Goal: Task Accomplishment & Management: Manage account settings

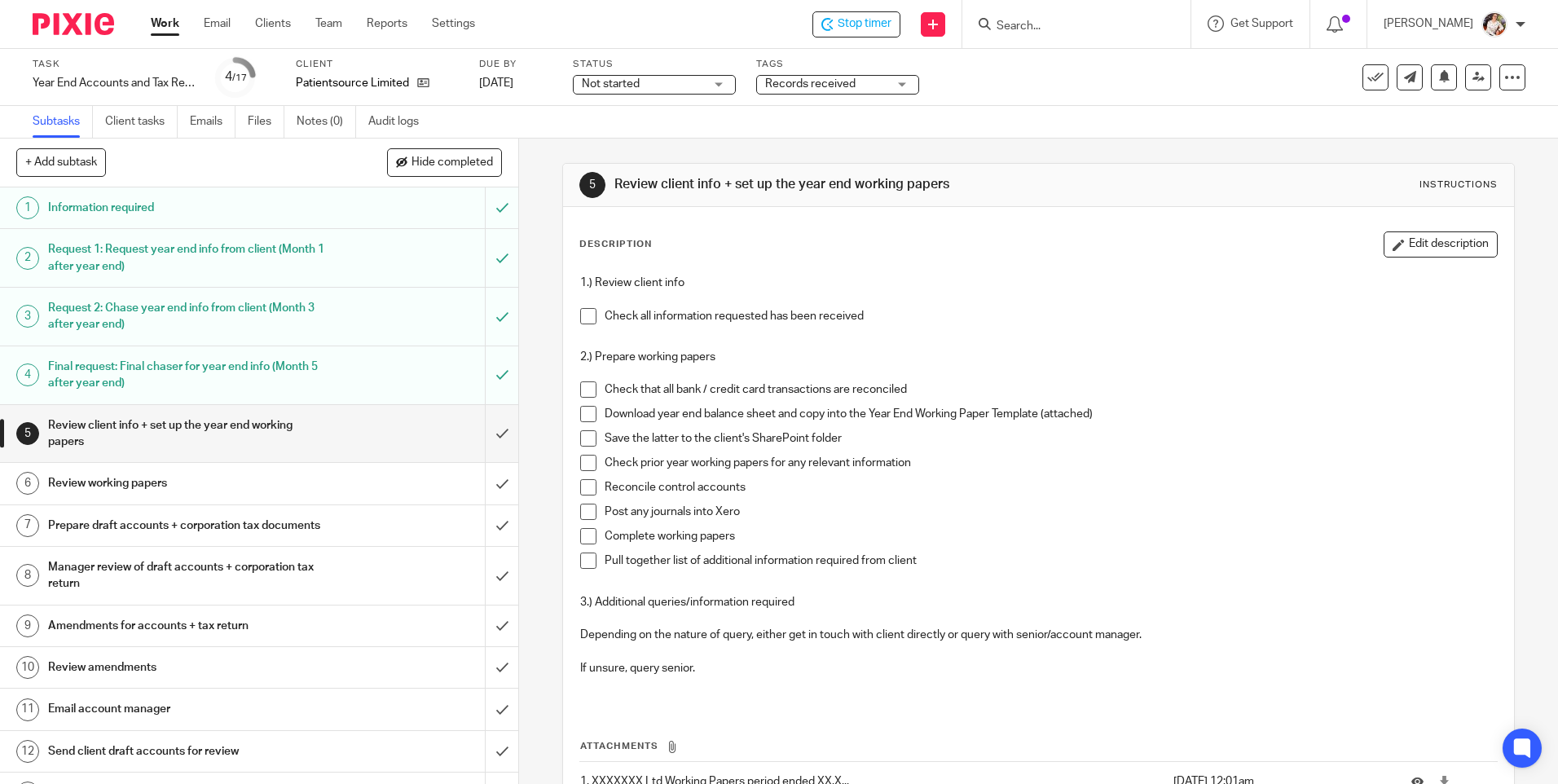
click at [804, 80] on span "Records received" at bounding box center [810, 84] width 91 height 11
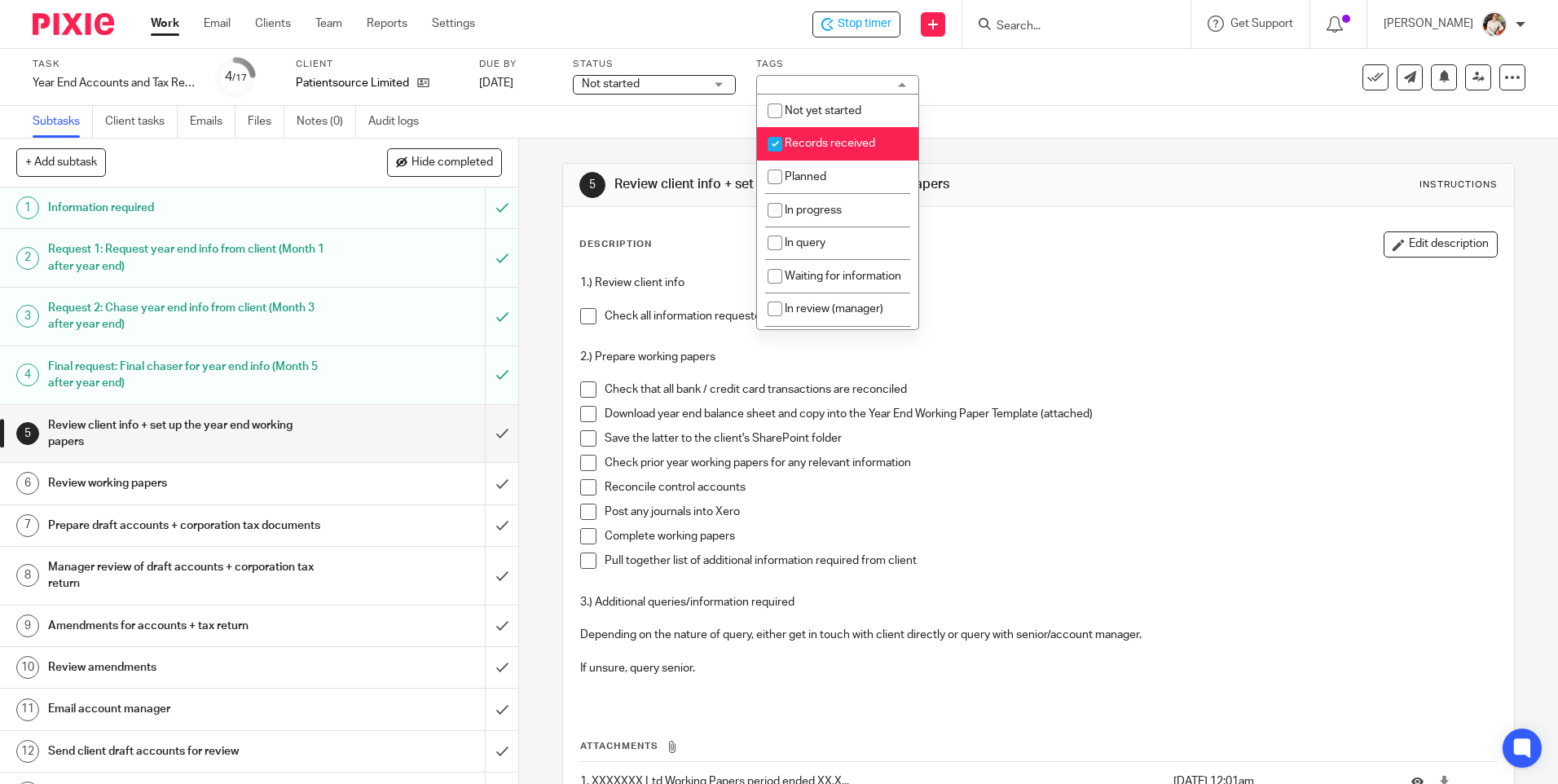
click at [857, 141] on span "Records received" at bounding box center [829, 143] width 91 height 11
checkbox input "false"
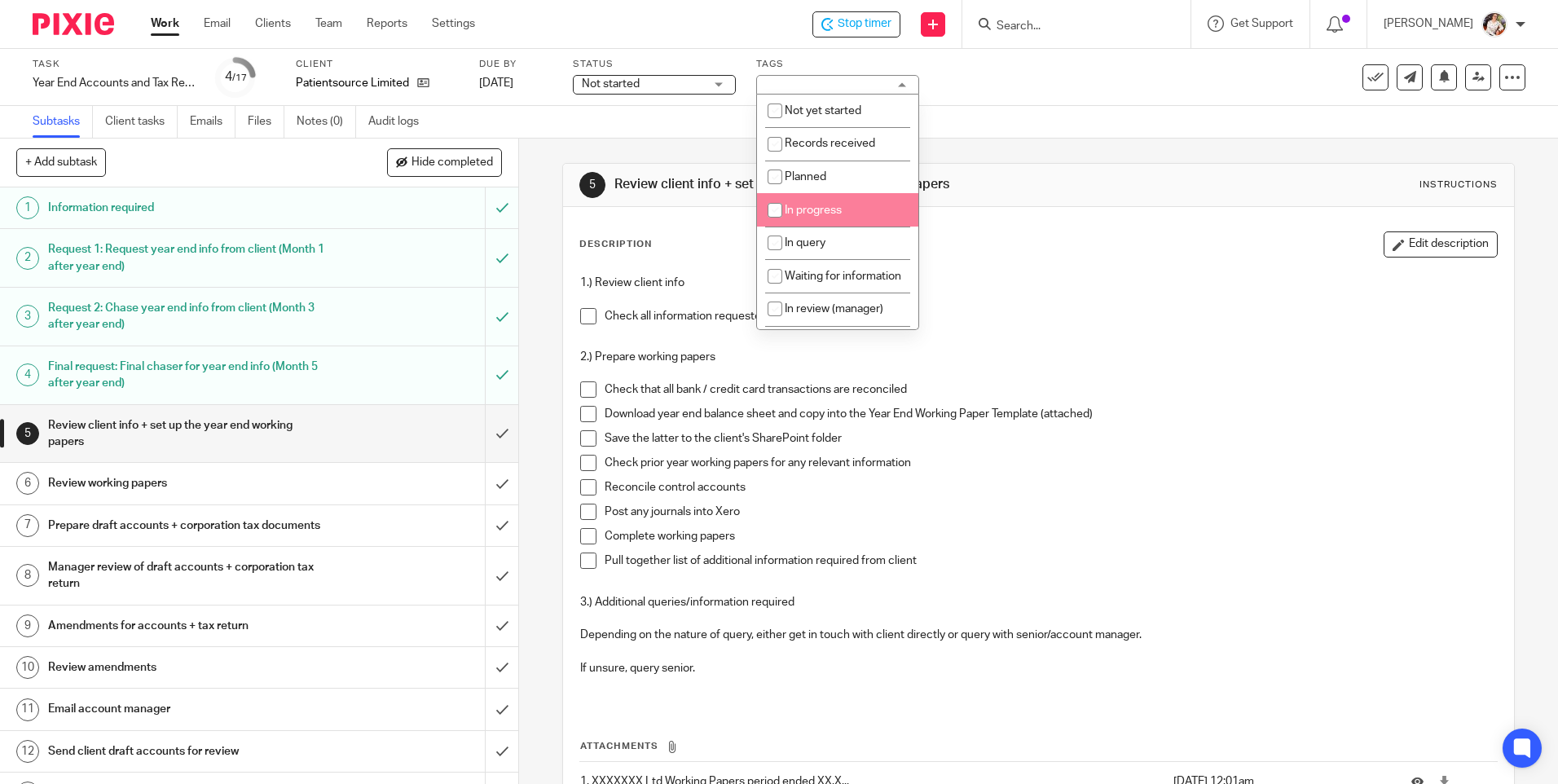
click at [869, 208] on li "In progress" at bounding box center [837, 210] width 161 height 34
checkbox input "true"
click at [866, 229] on li "In query" at bounding box center [837, 243] width 161 height 34
checkbox input "true"
click at [580, 318] on span at bounding box center [588, 315] width 16 height 16
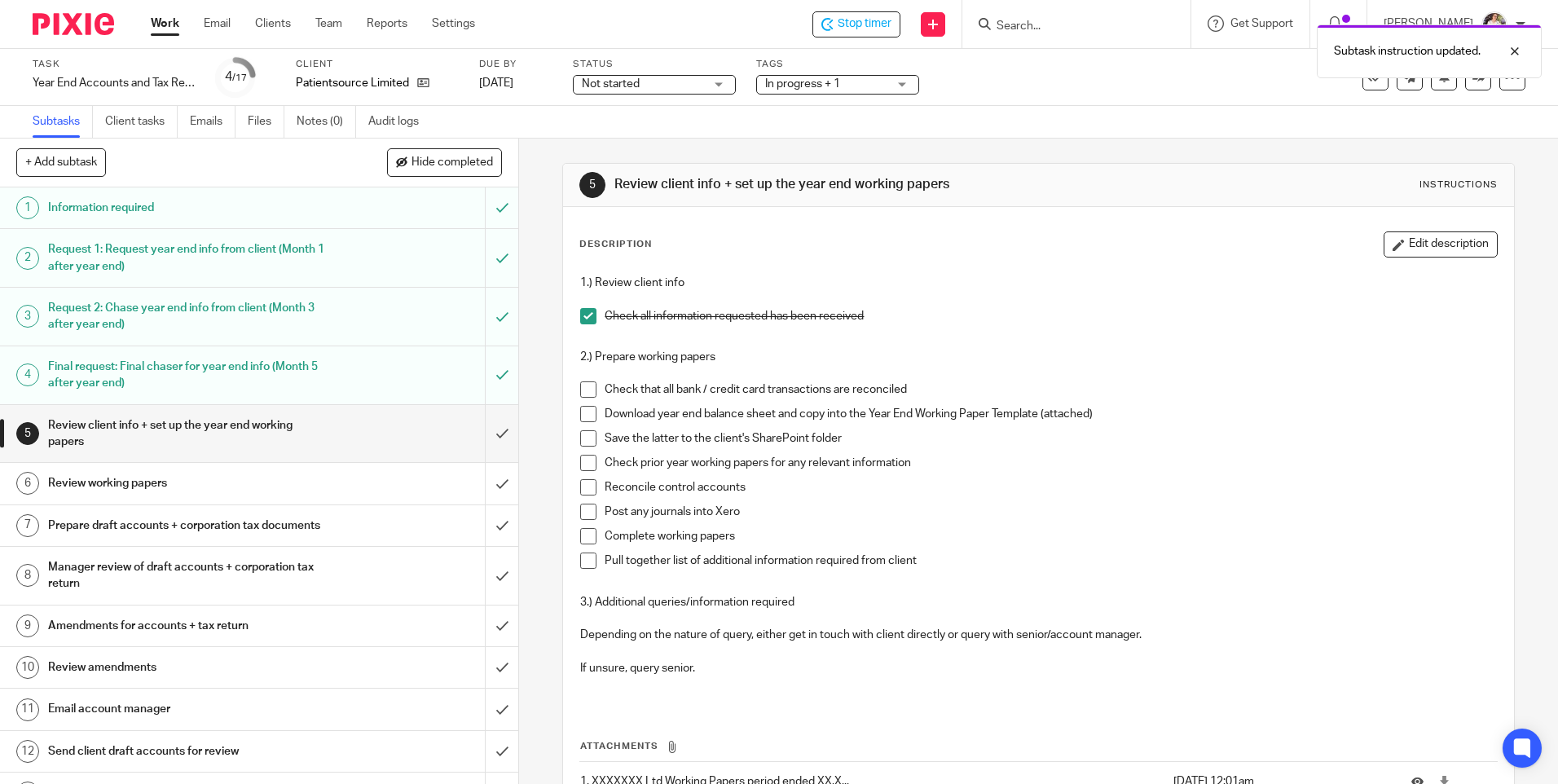
click at [580, 387] on span at bounding box center [588, 388] width 16 height 16
click at [580, 410] on span at bounding box center [588, 414] width 16 height 16
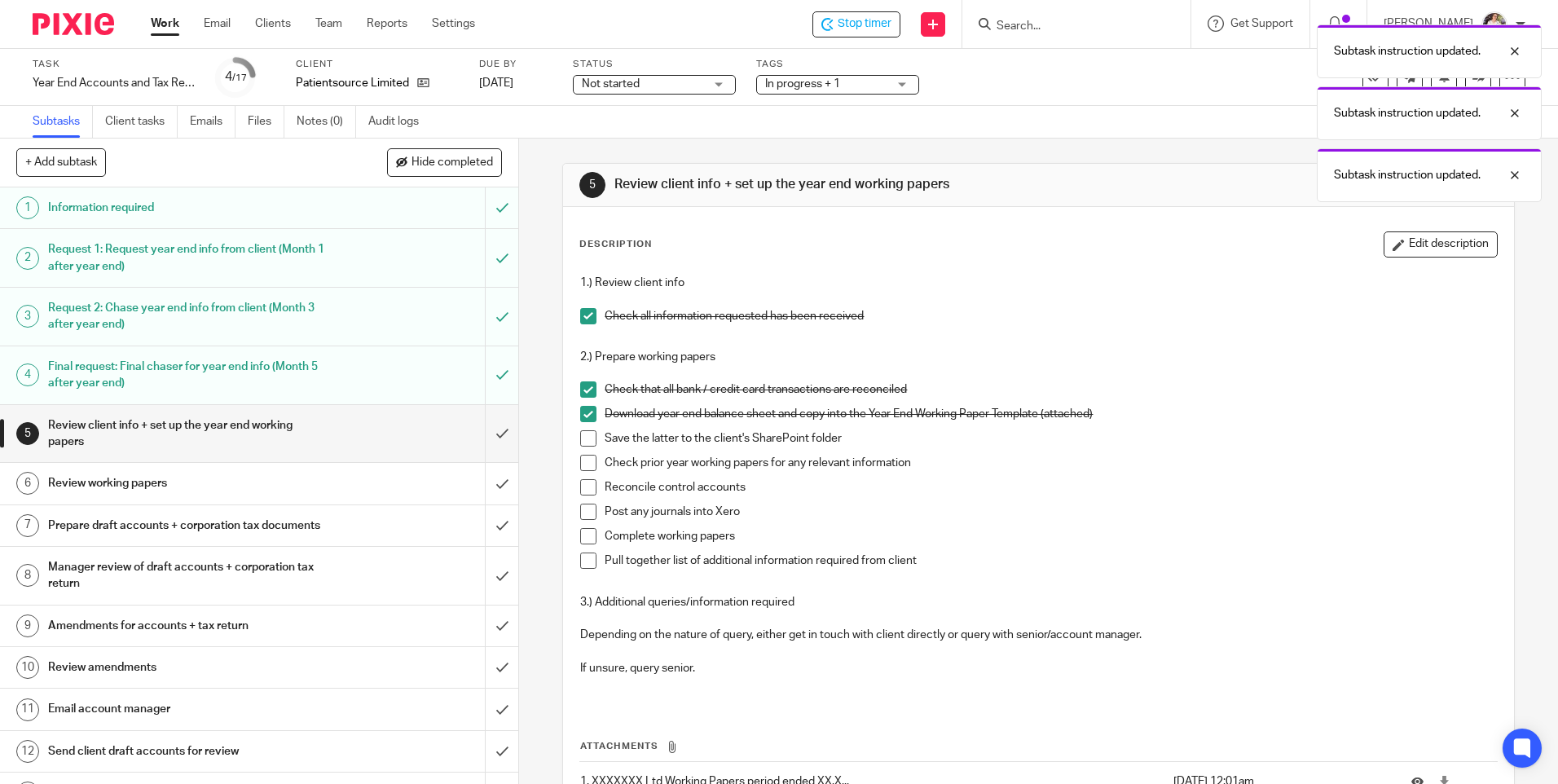
click at [580, 444] on span at bounding box center [588, 438] width 16 height 16
click at [580, 456] on span at bounding box center [588, 462] width 16 height 16
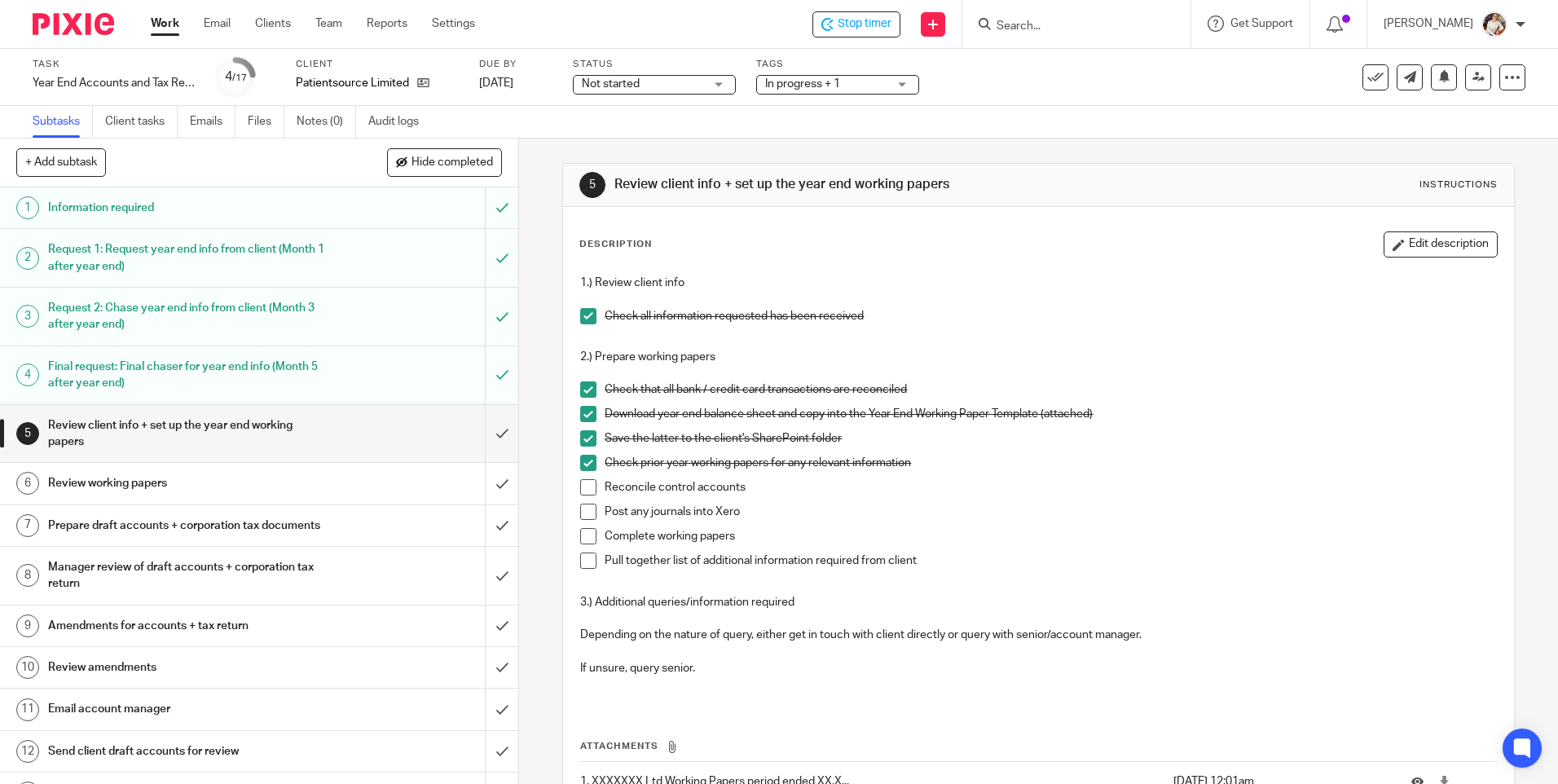
click at [583, 486] on span at bounding box center [588, 486] width 16 height 16
click at [706, 85] on div "Not started Not started" at bounding box center [654, 84] width 163 height 20
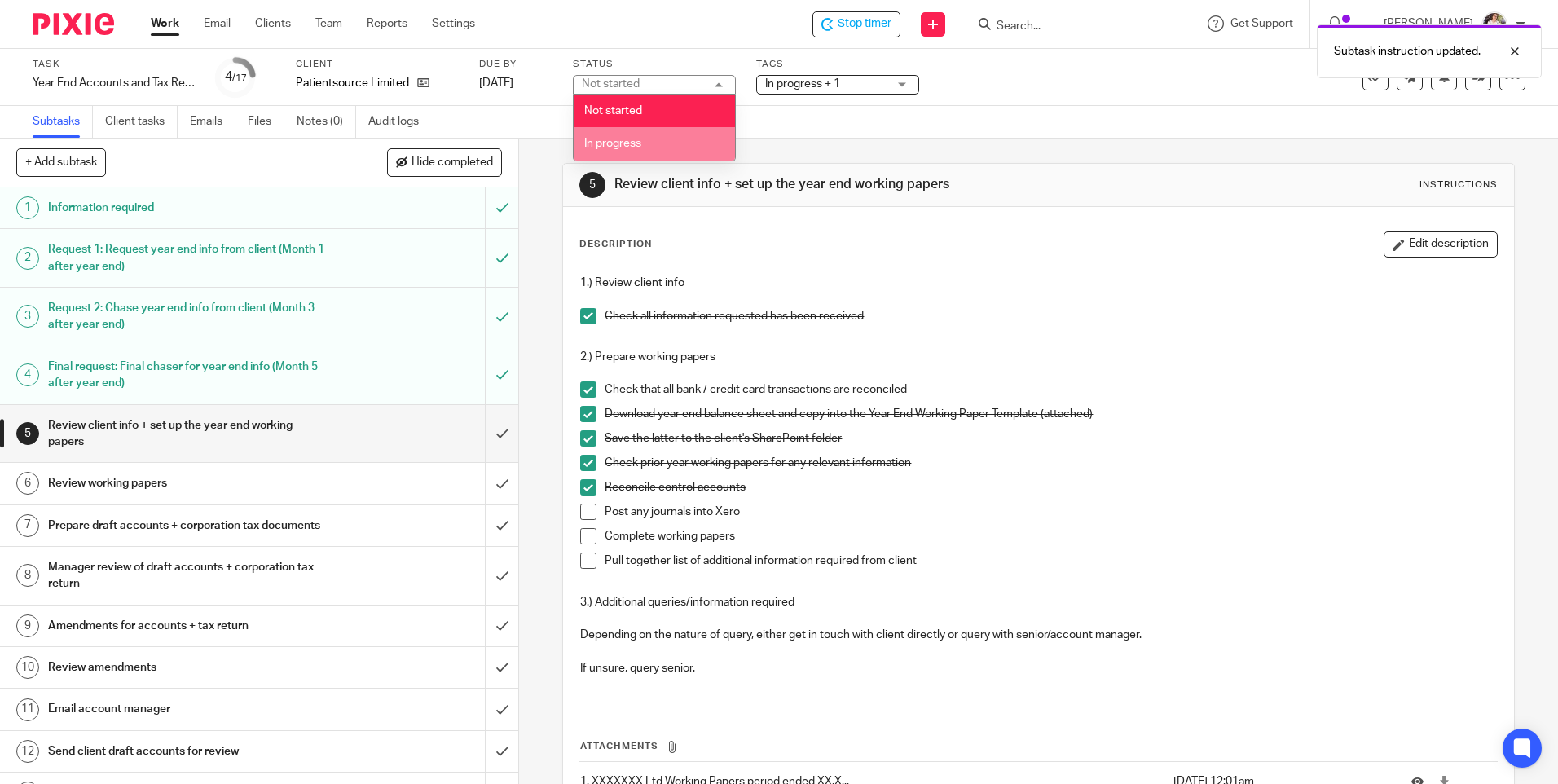
click at [681, 137] on li "In progress" at bounding box center [654, 144] width 161 height 34
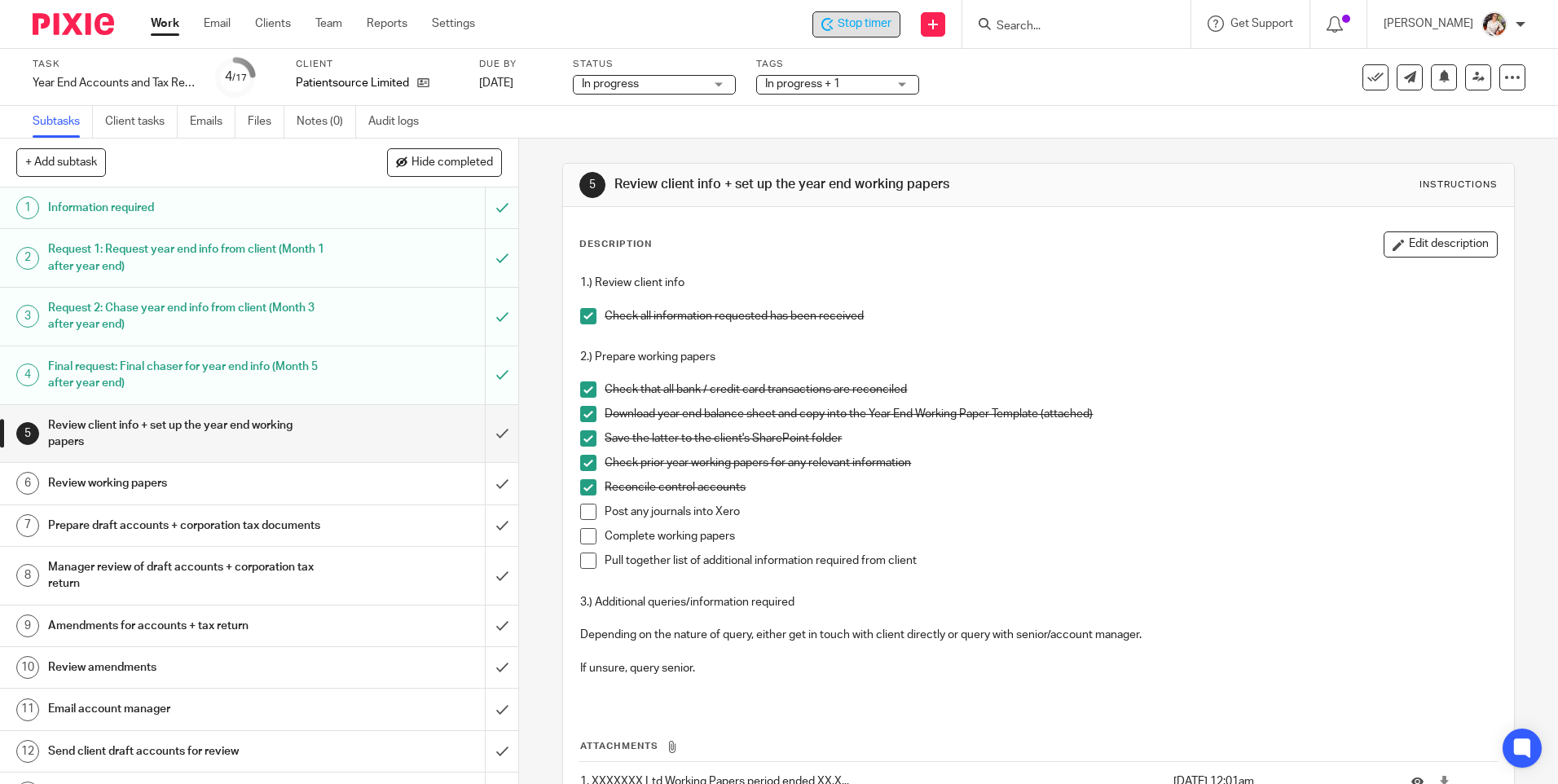
click at [869, 31] on span "Stop timer" at bounding box center [864, 24] width 53 height 17
click at [173, 28] on link "Work" at bounding box center [165, 23] width 28 height 16
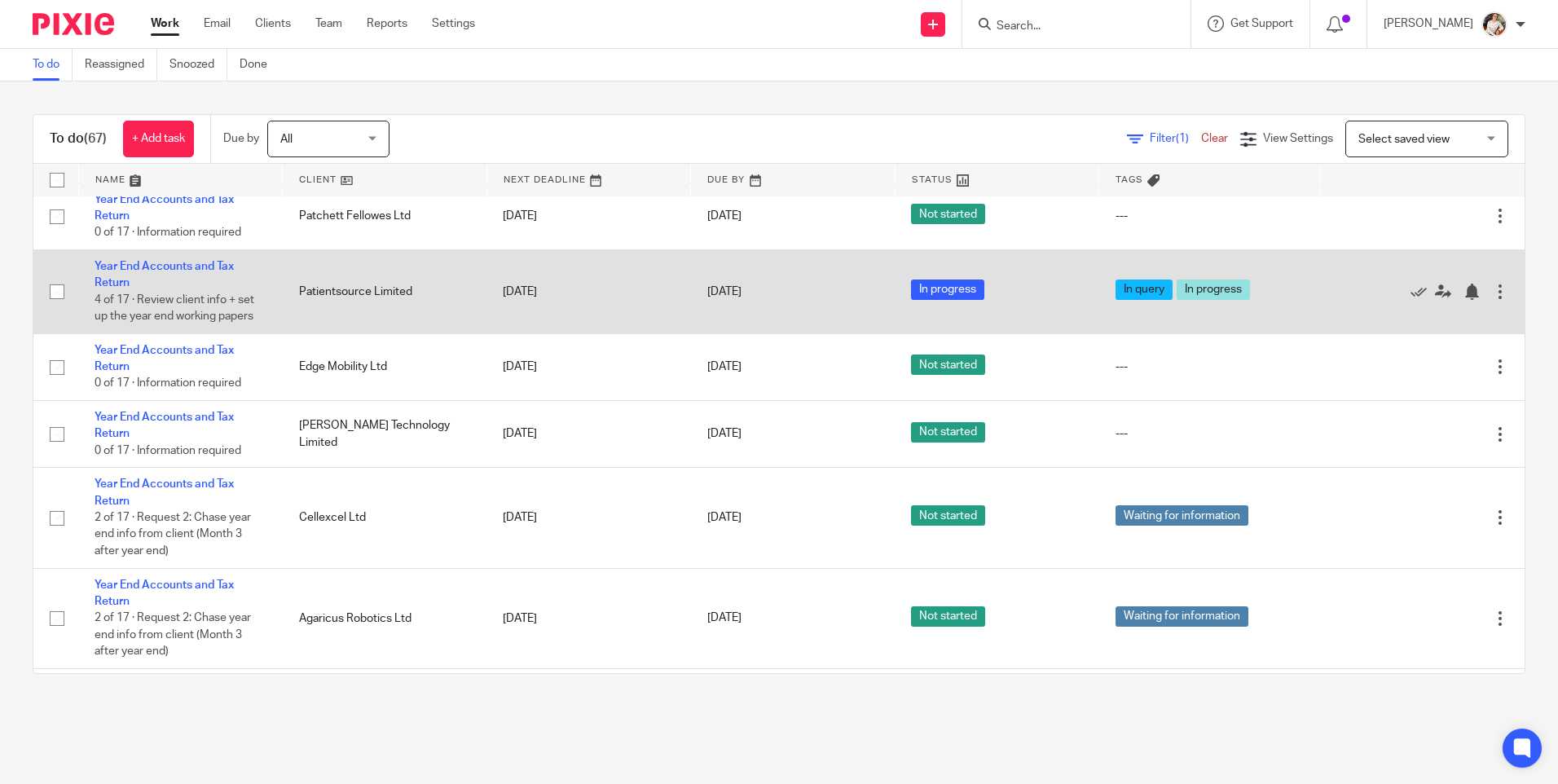
scroll to position [4969, 0]
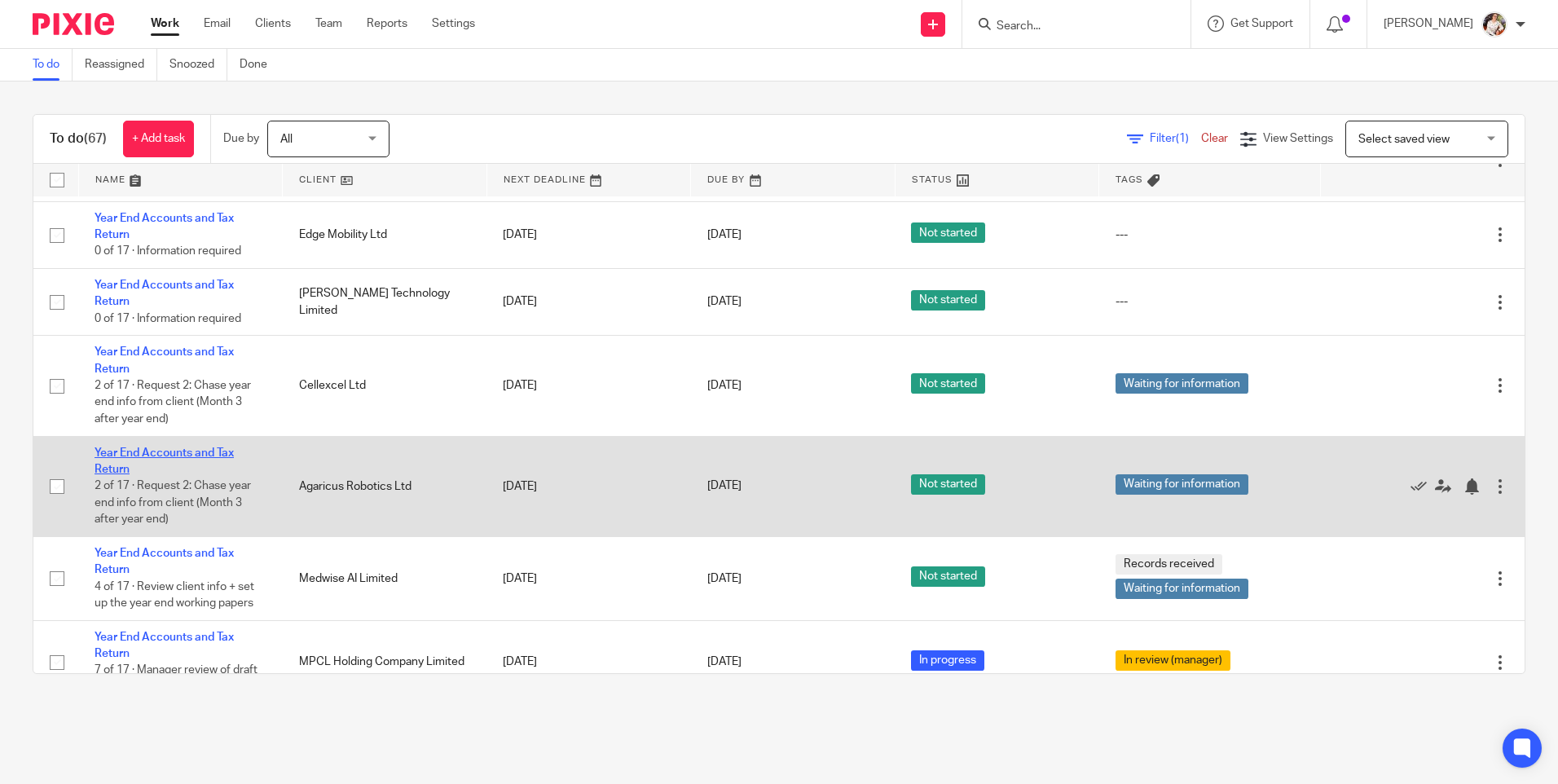
click at [168, 475] on link "Year End Accounts and Tax Return" at bounding box center [164, 461] width 139 height 28
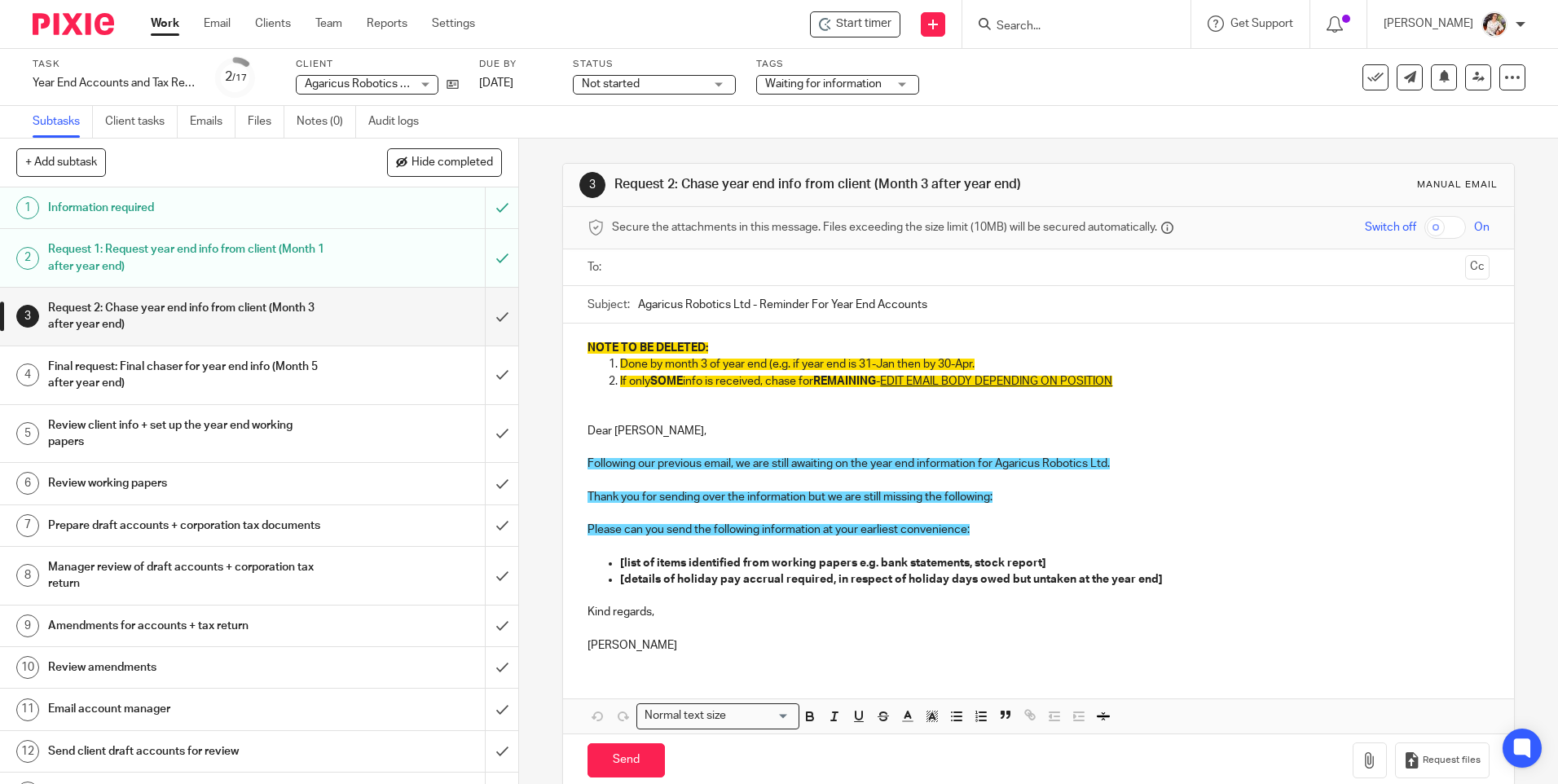
click at [542, 496] on div "3 Request 2: Chase year end info from client (Month 3 after year end) Manual em…" at bounding box center [1039, 461] width 1039 height 646
drag, startPoint x: 488, startPoint y: 316, endPoint x: 481, endPoint y: 350, distance: 34.7
click at [487, 316] on input "submit" at bounding box center [259, 316] width 518 height 58
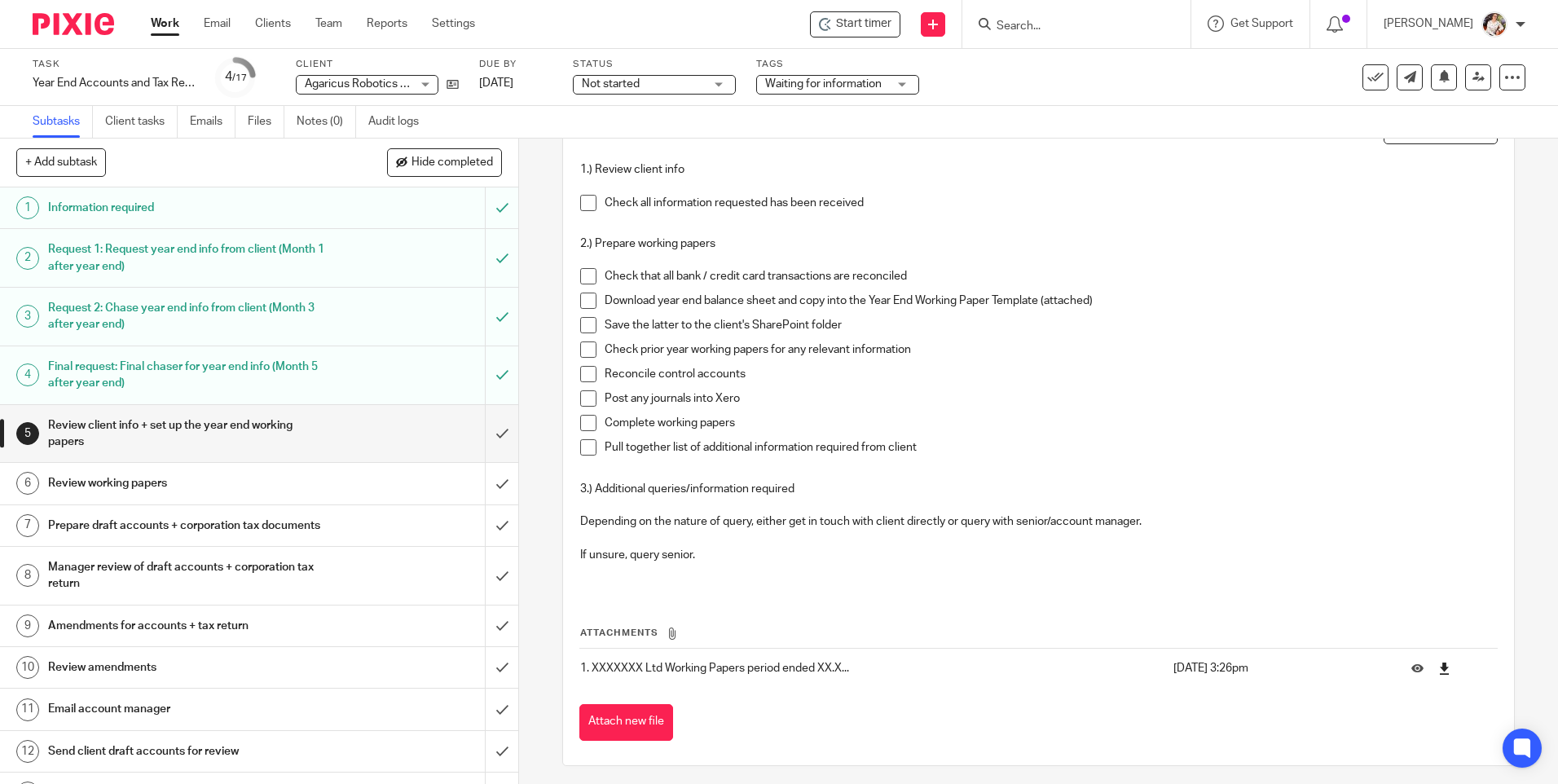
scroll to position [120, 0]
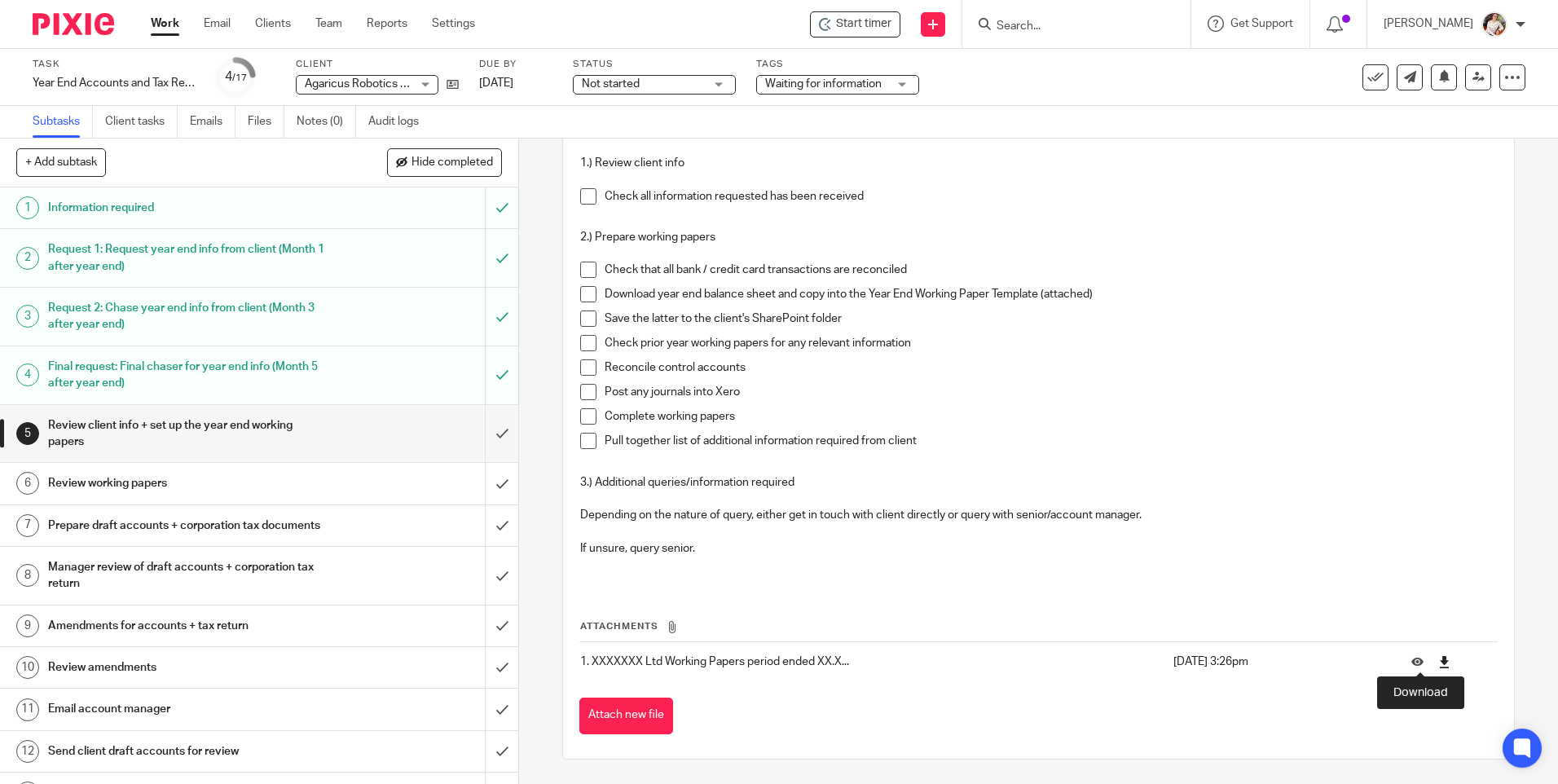
click at [1438, 664] on icon at bounding box center [1444, 661] width 12 height 12
click at [837, 22] on div "Start timer" at bounding box center [854, 24] width 72 height 17
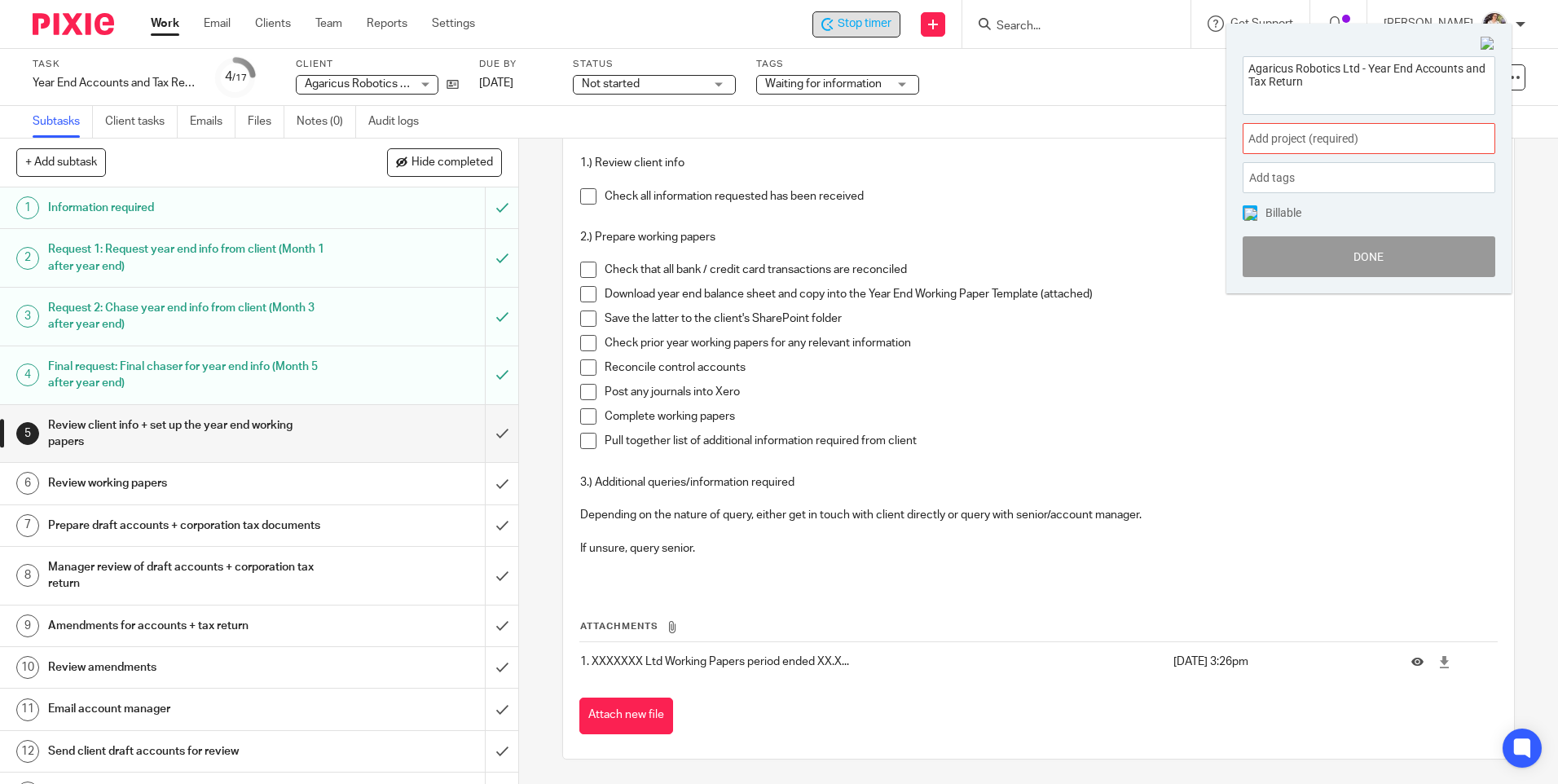
click at [1372, 135] on span "Add project (required) :" at bounding box center [1350, 138] width 205 height 17
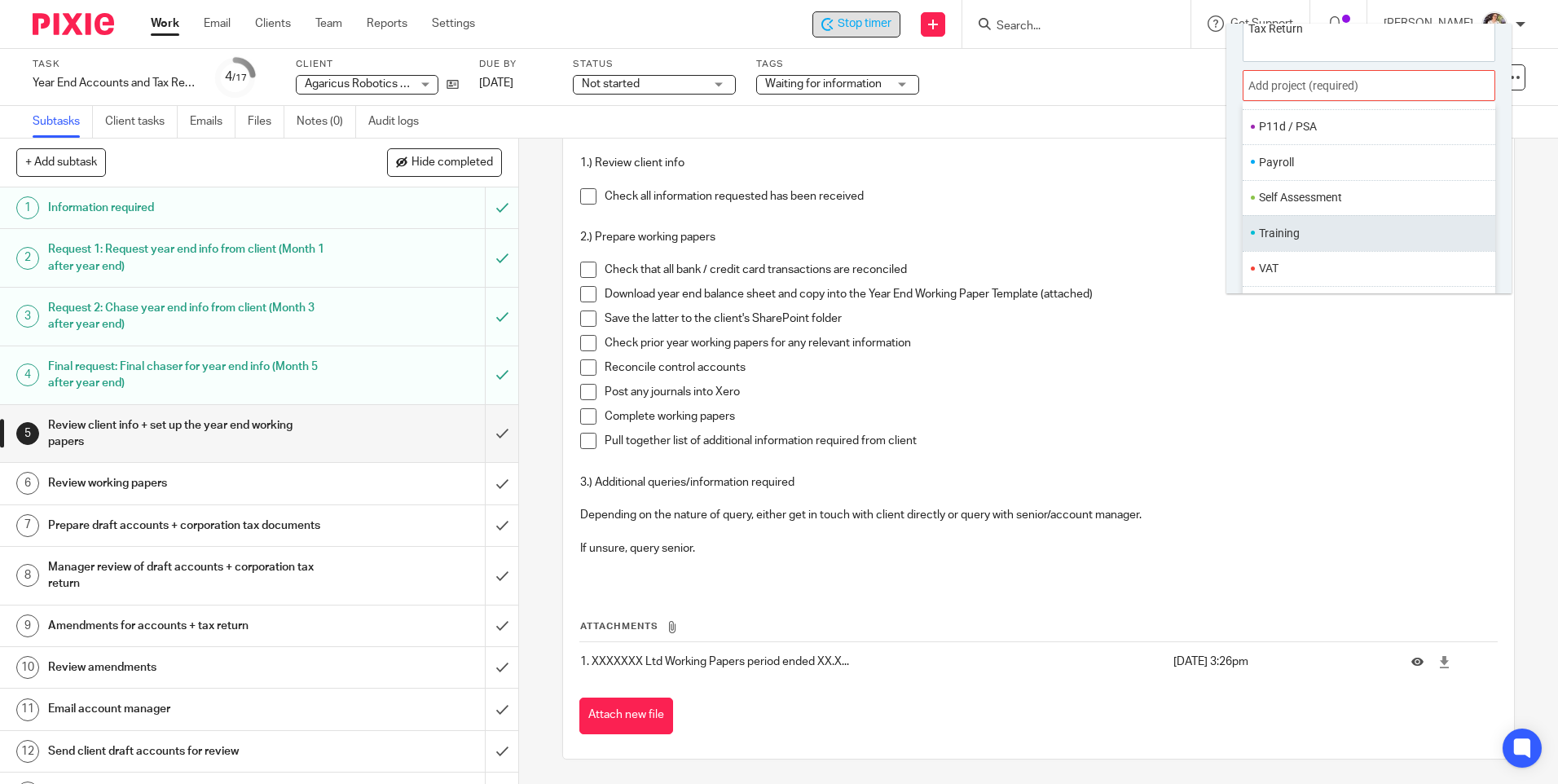
scroll to position [80, 0]
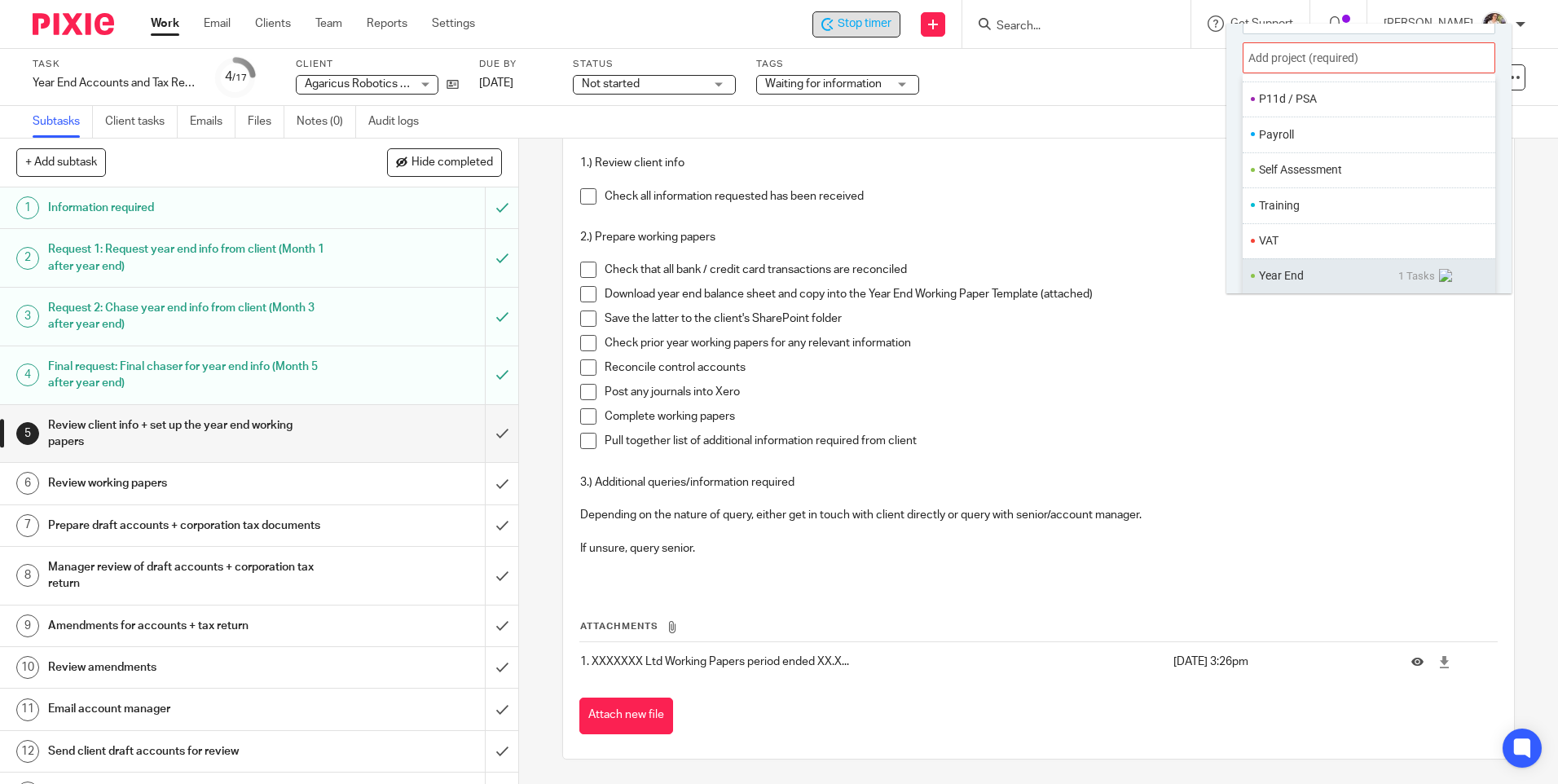
click at [1268, 274] on li "Year End" at bounding box center [1328, 276] width 139 height 17
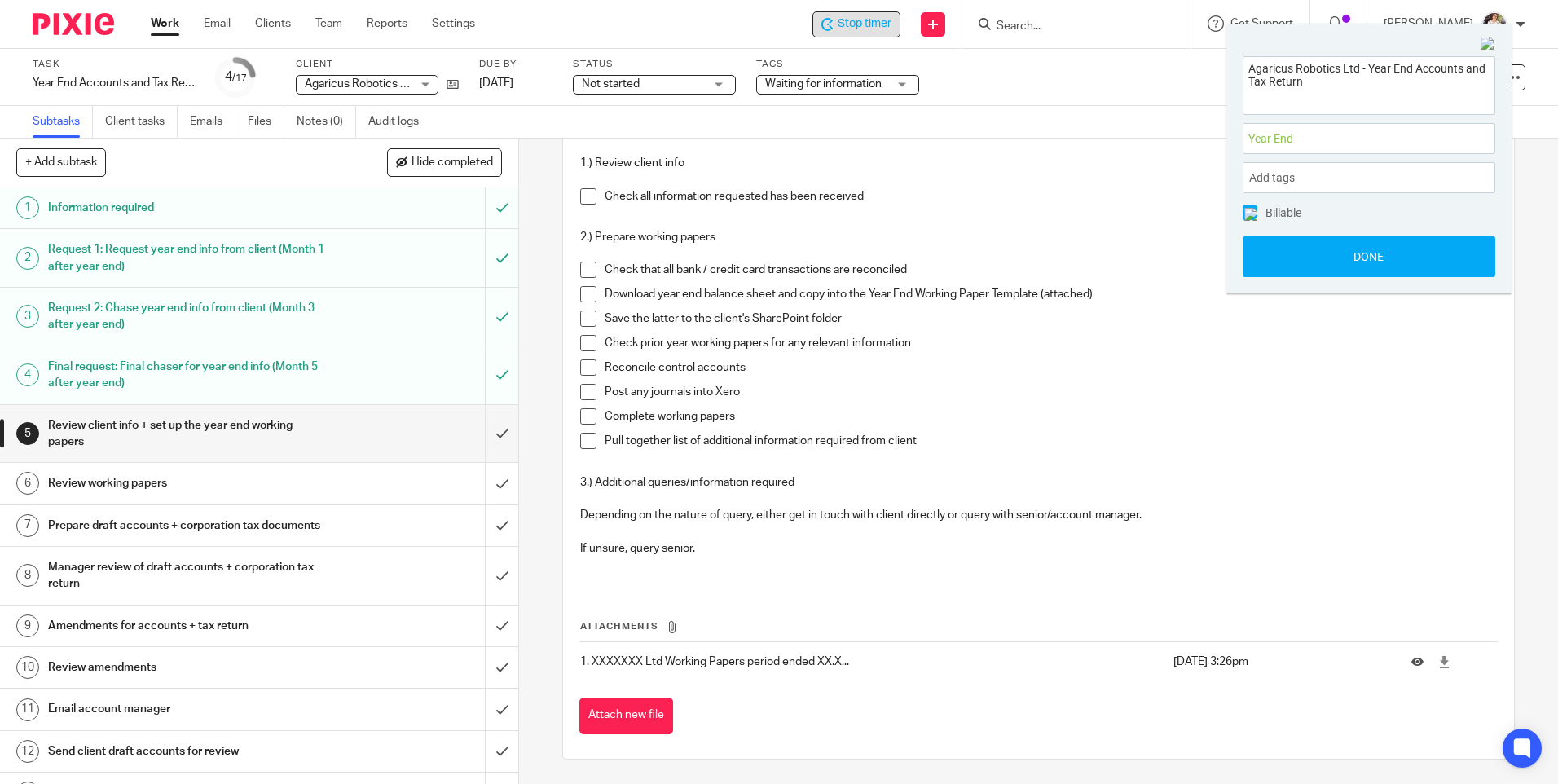
scroll to position [0, 0]
click at [1290, 264] on button "Done" at bounding box center [1369, 257] width 253 height 41
